Goal: Book appointment/travel/reservation

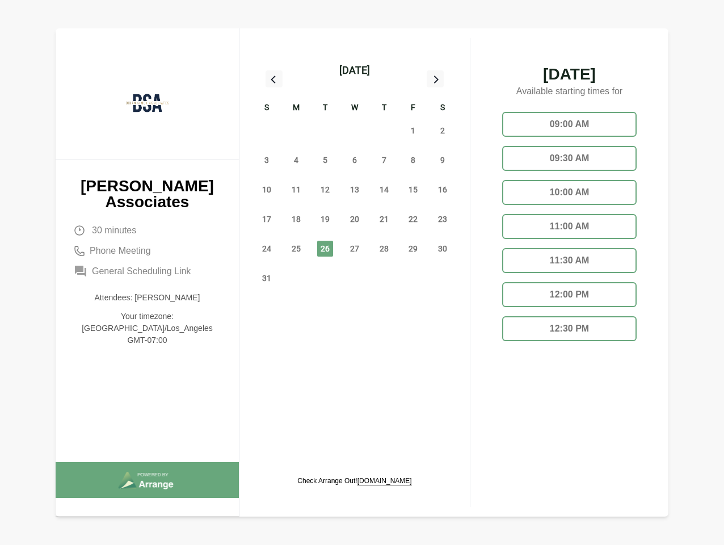
click at [355, 176] on div "13" at bounding box center [354, 189] width 29 height 29
click at [354, 70] on div "[DATE]" at bounding box center [354, 70] width 31 height 16
click at [267, 130] on div "27" at bounding box center [266, 130] width 29 height 29
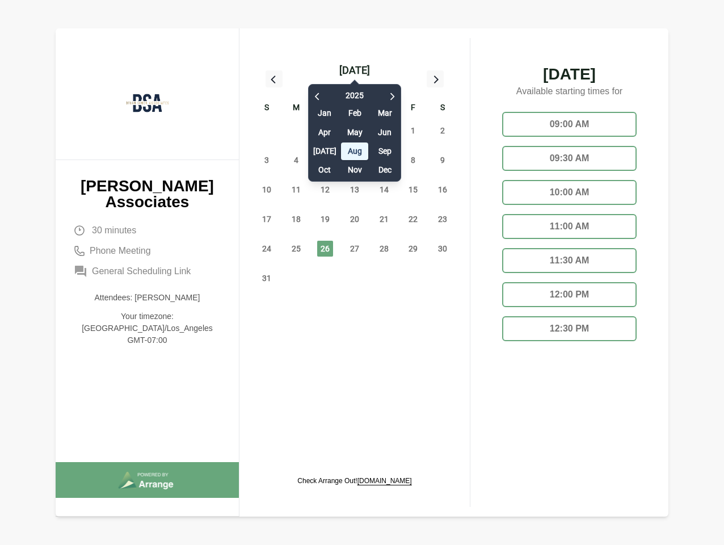
click at [296, 130] on div "28" at bounding box center [295, 130] width 29 height 29
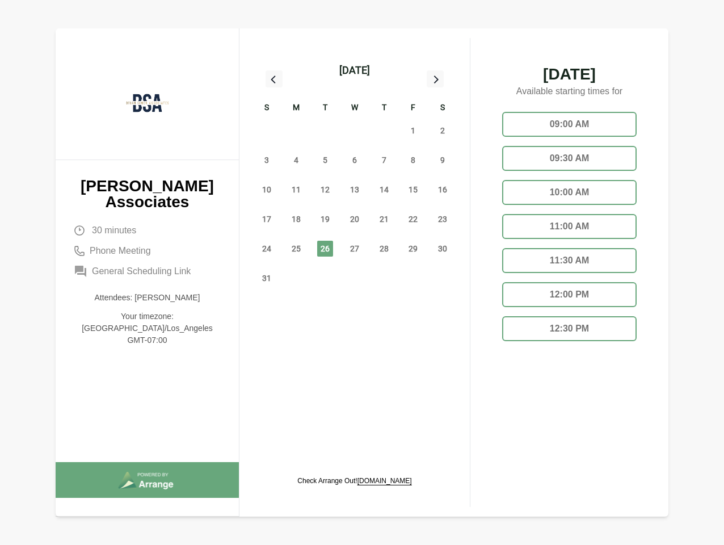
click at [325, 130] on div "29" at bounding box center [324, 130] width 29 height 29
click at [355, 130] on div "30" at bounding box center [354, 130] width 29 height 29
click at [384, 130] on div "31" at bounding box center [383, 130] width 29 height 29
click at [413, 130] on span "1" at bounding box center [413, 131] width 16 height 16
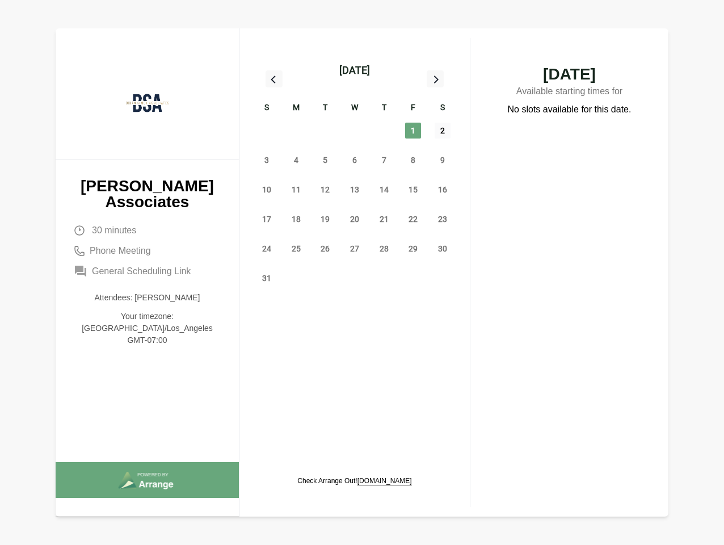
click at [442, 130] on span "2" at bounding box center [443, 131] width 16 height 16
click at [267, 160] on span "3" at bounding box center [267, 160] width 16 height 16
